Goal: Task Accomplishment & Management: Use online tool/utility

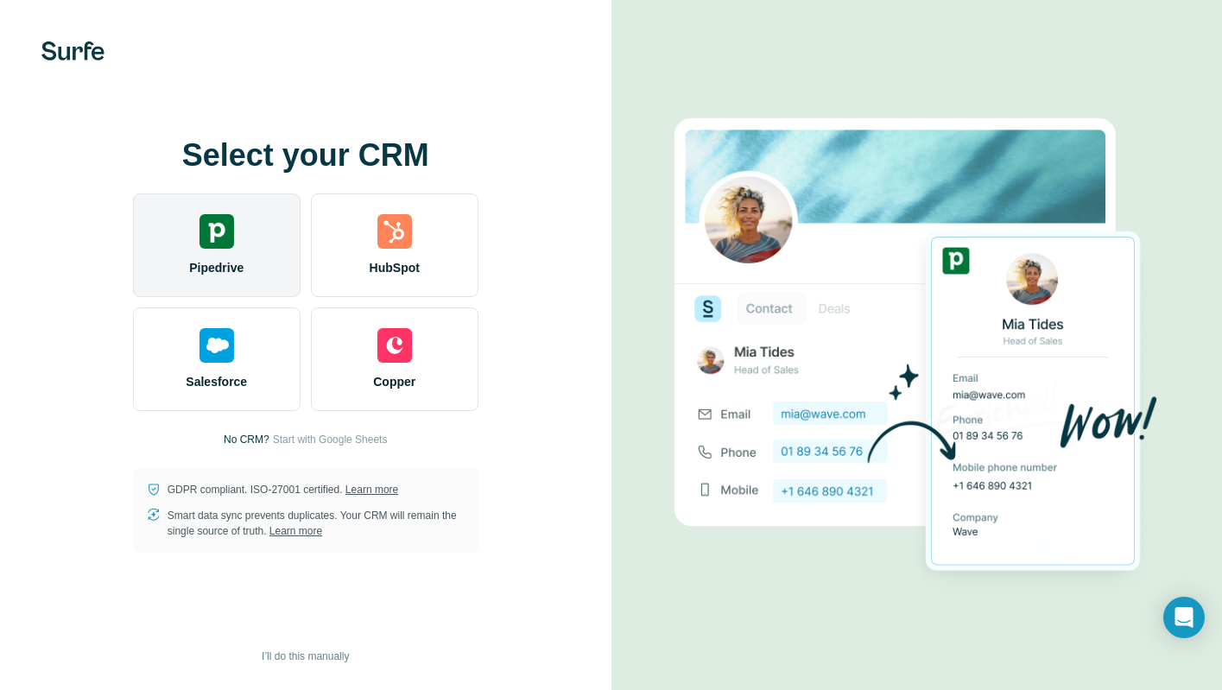
click at [233, 242] on img at bounding box center [216, 231] width 35 height 35
